Goal: Find specific page/section: Find specific page/section

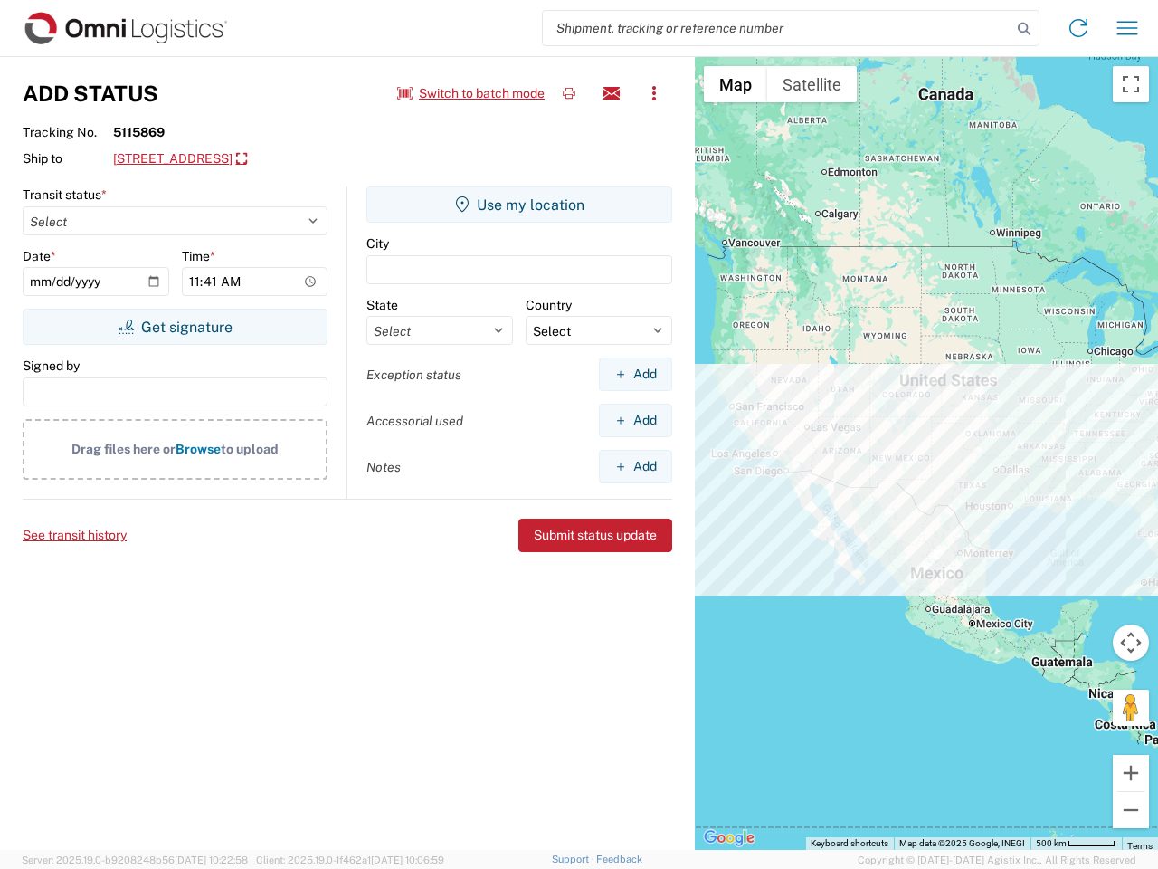
click at [777, 28] on input "search" at bounding box center [777, 28] width 469 height 34
click at [1024, 29] on icon at bounding box center [1024, 28] width 25 height 25
click at [1079, 28] on icon at bounding box center [1078, 28] width 29 height 29
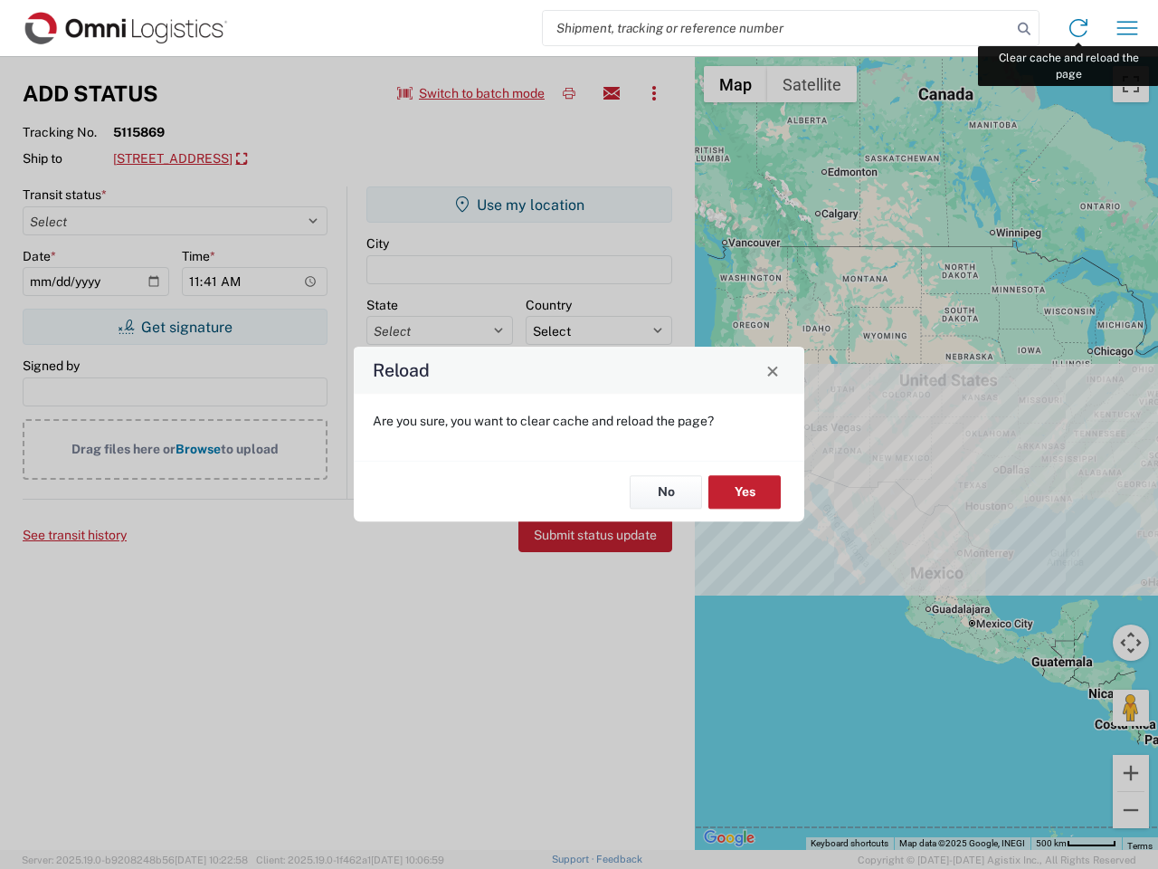
click at [1128, 28] on div "Reload Are you sure, you want to clear cache and reload the page? No Yes" at bounding box center [579, 434] width 1158 height 869
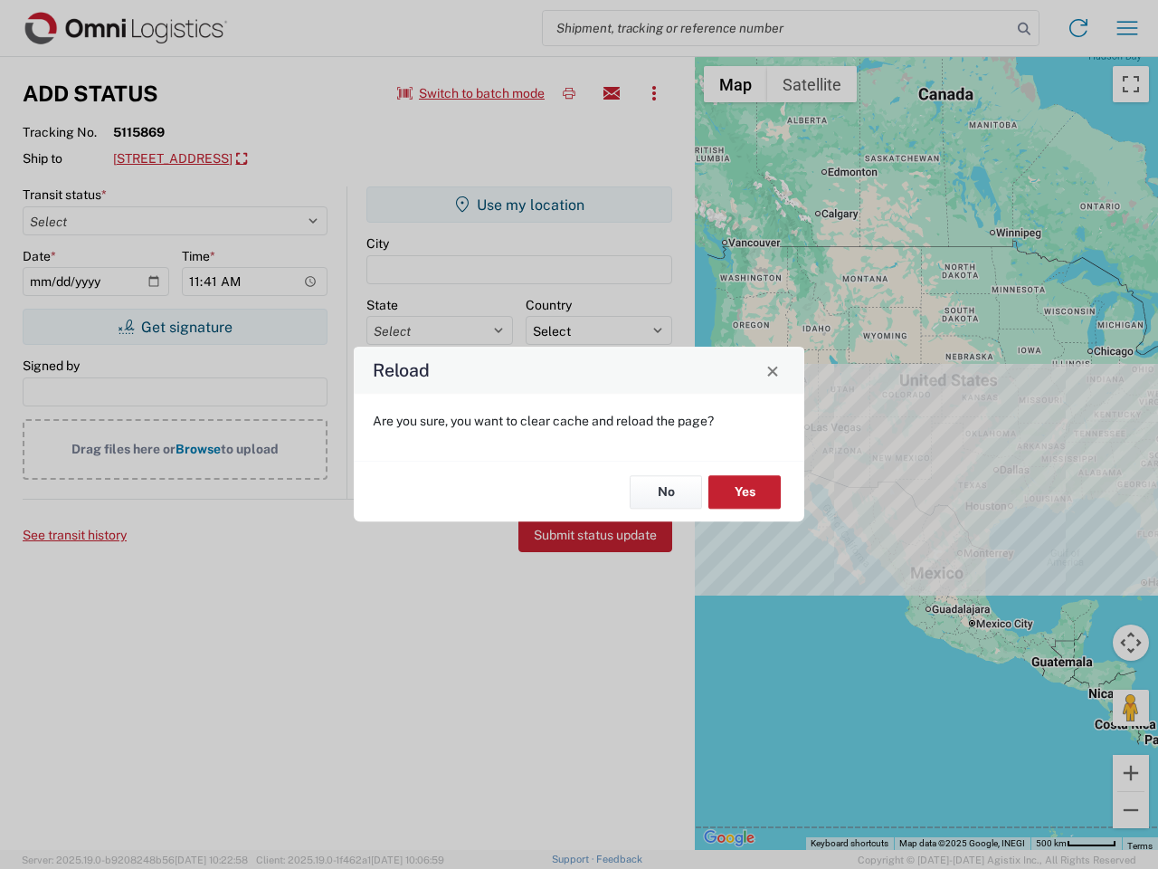
click at [471, 93] on div "Reload Are you sure, you want to clear cache and reload the page? No Yes" at bounding box center [579, 434] width 1158 height 869
click at [569, 93] on div "Reload Are you sure, you want to clear cache and reload the page? No Yes" at bounding box center [579, 434] width 1158 height 869
click at [612, 93] on div "Reload Are you sure, you want to clear cache and reload the page? No Yes" at bounding box center [579, 434] width 1158 height 869
click at [654, 93] on div "Reload Are you sure, you want to clear cache and reload the page? No Yes" at bounding box center [579, 434] width 1158 height 869
click at [277, 159] on div "Reload Are you sure, you want to clear cache and reload the page? No Yes" at bounding box center [579, 434] width 1158 height 869
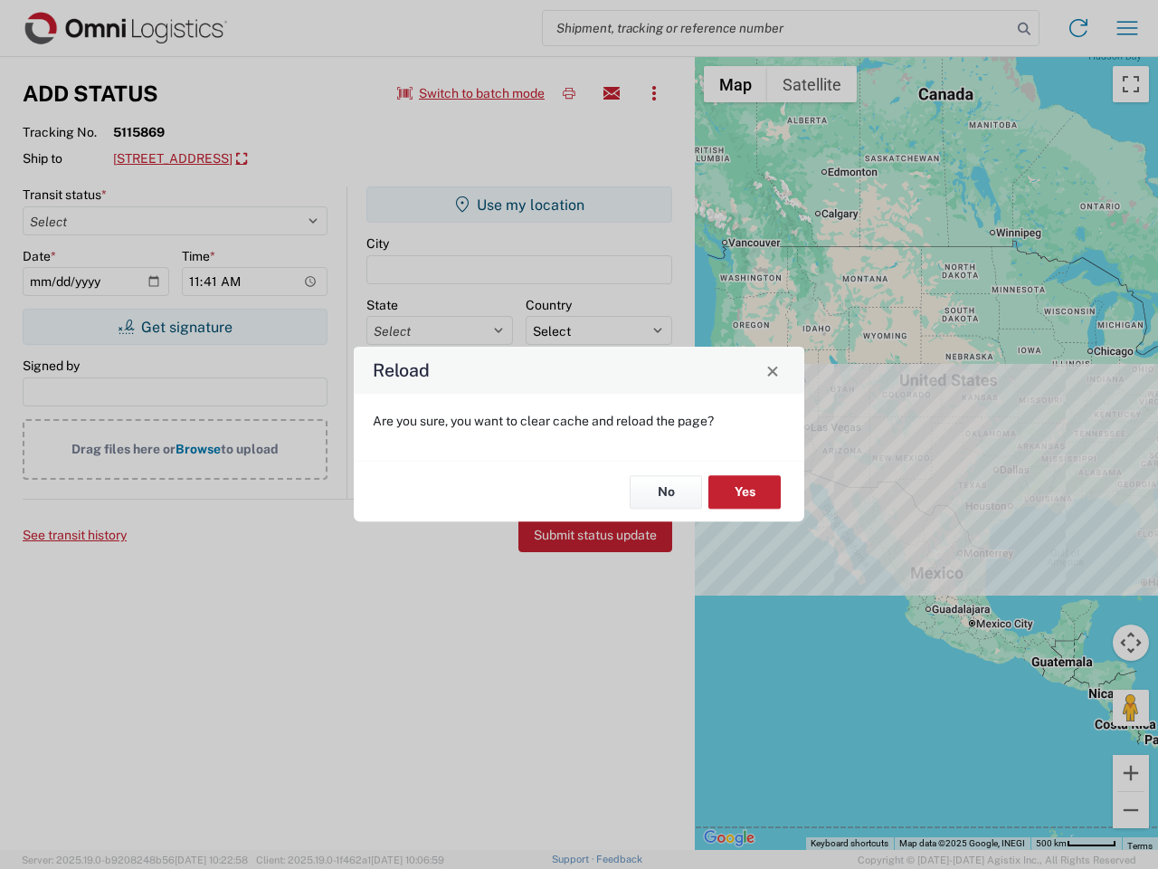
click at [175, 327] on div "Reload Are you sure, you want to clear cache and reload the page? No Yes" at bounding box center [579, 434] width 1158 height 869
